Goal: Find specific page/section: Find specific page/section

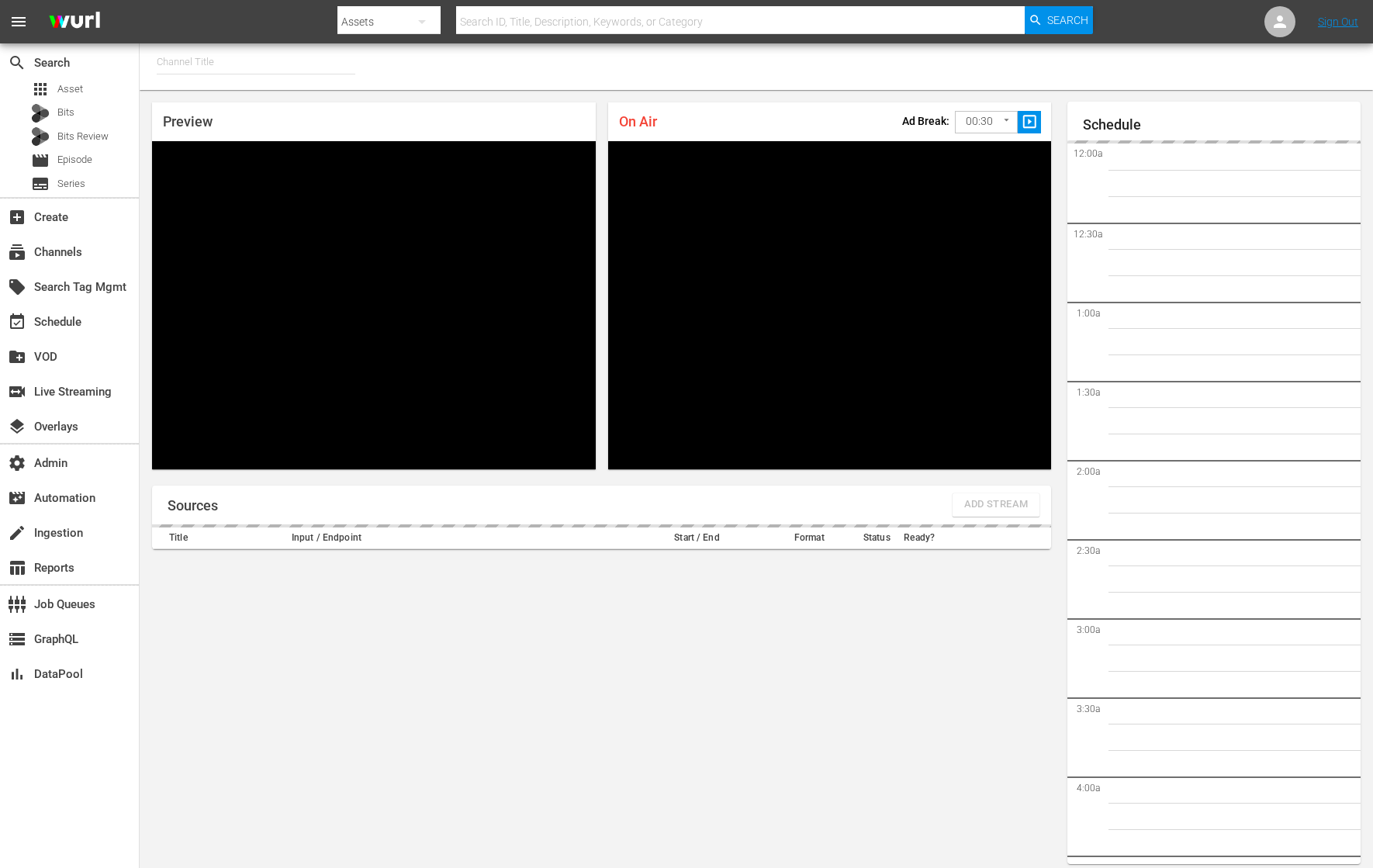
type input "RugbyPass TV (1872)"
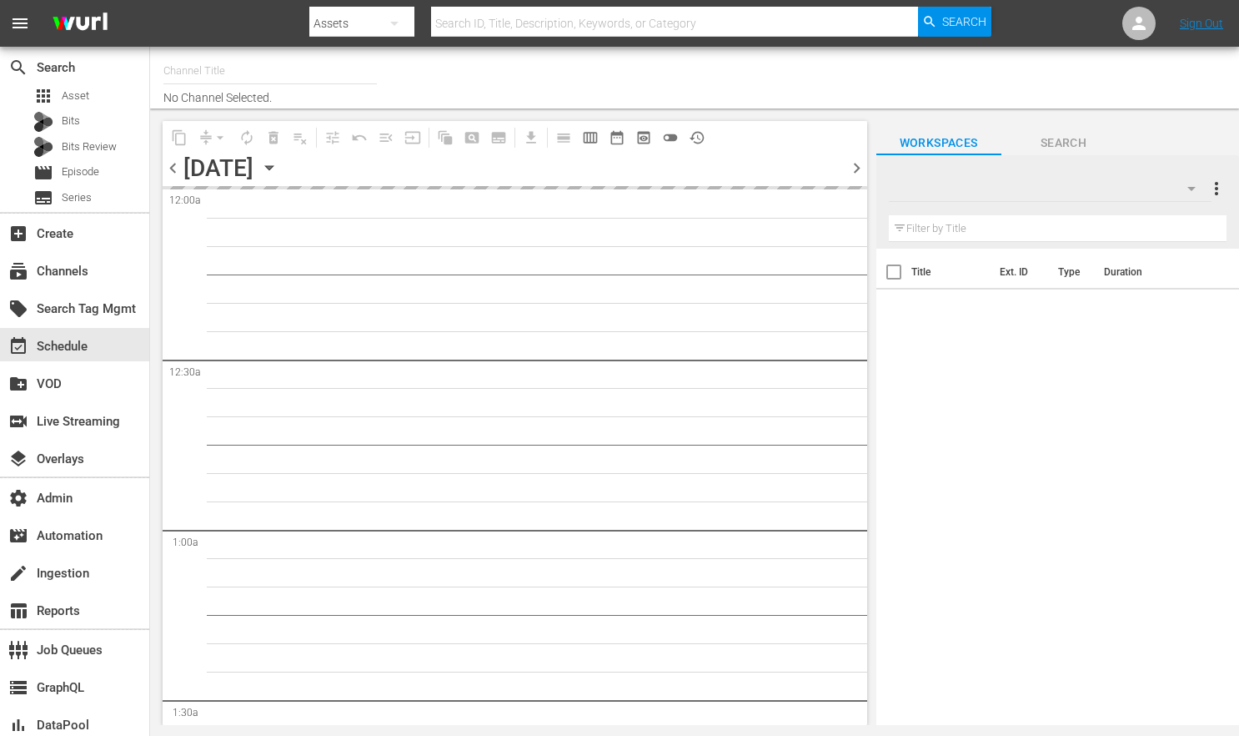
type input "Gardening with Monty Don (1271)"
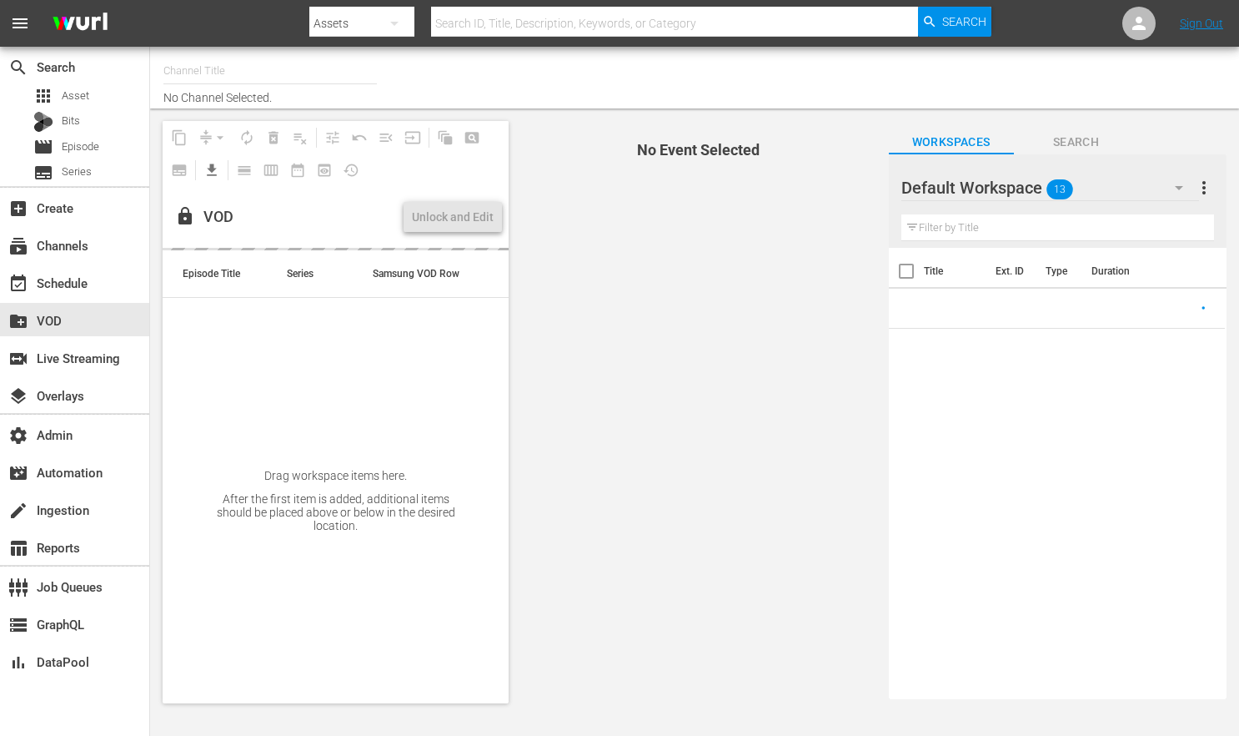
type input "Homes Under the Hammer (1234)"
